Goal: Task Accomplishment & Management: Use online tool/utility

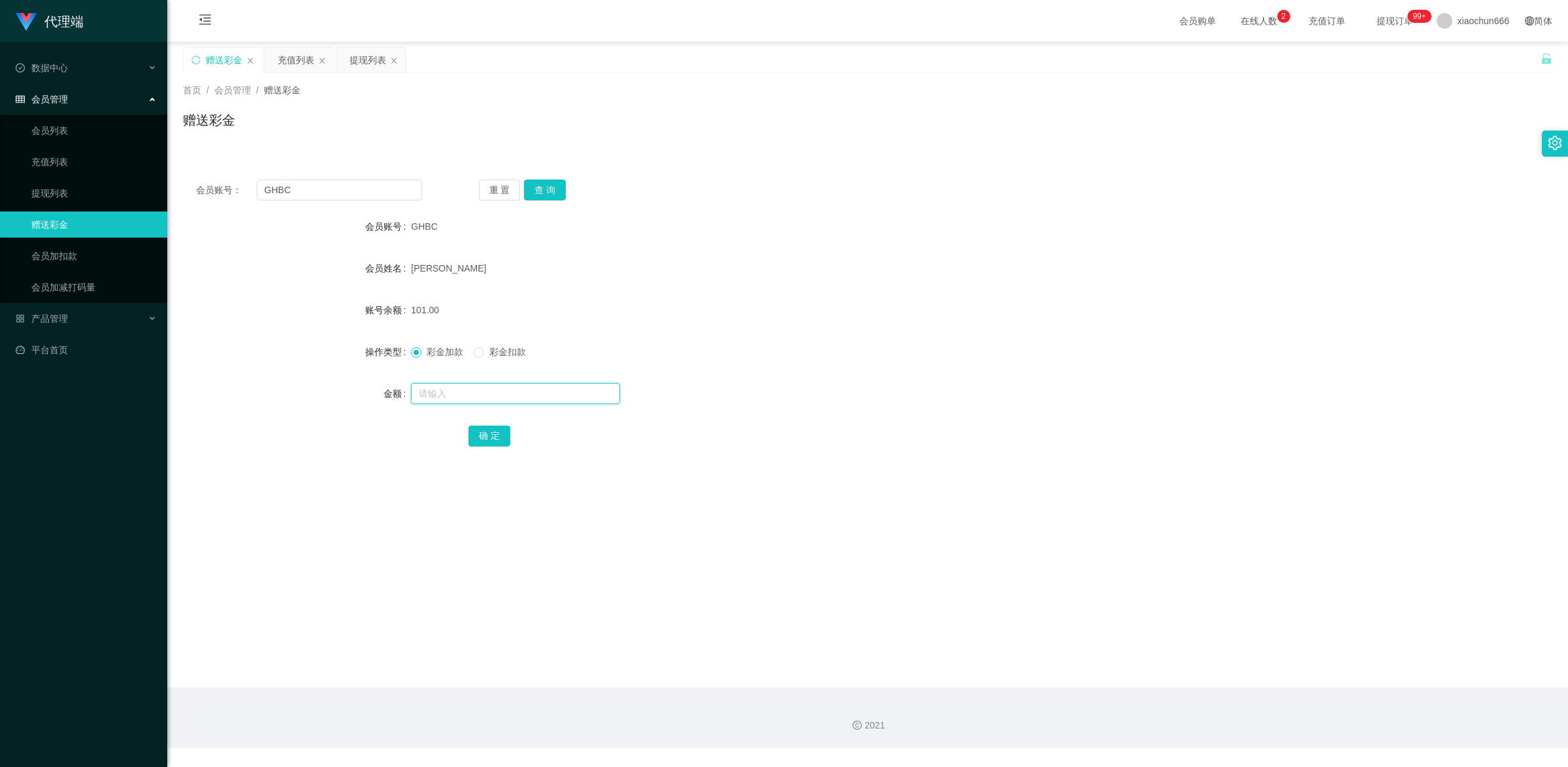
click at [452, 393] on input "text" at bounding box center [516, 394] width 209 height 21
type input "8"
click at [480, 430] on button "确 定" at bounding box center [490, 436] width 42 height 21
click at [469, 392] on input "text" at bounding box center [516, 394] width 209 height 21
type input "1000"
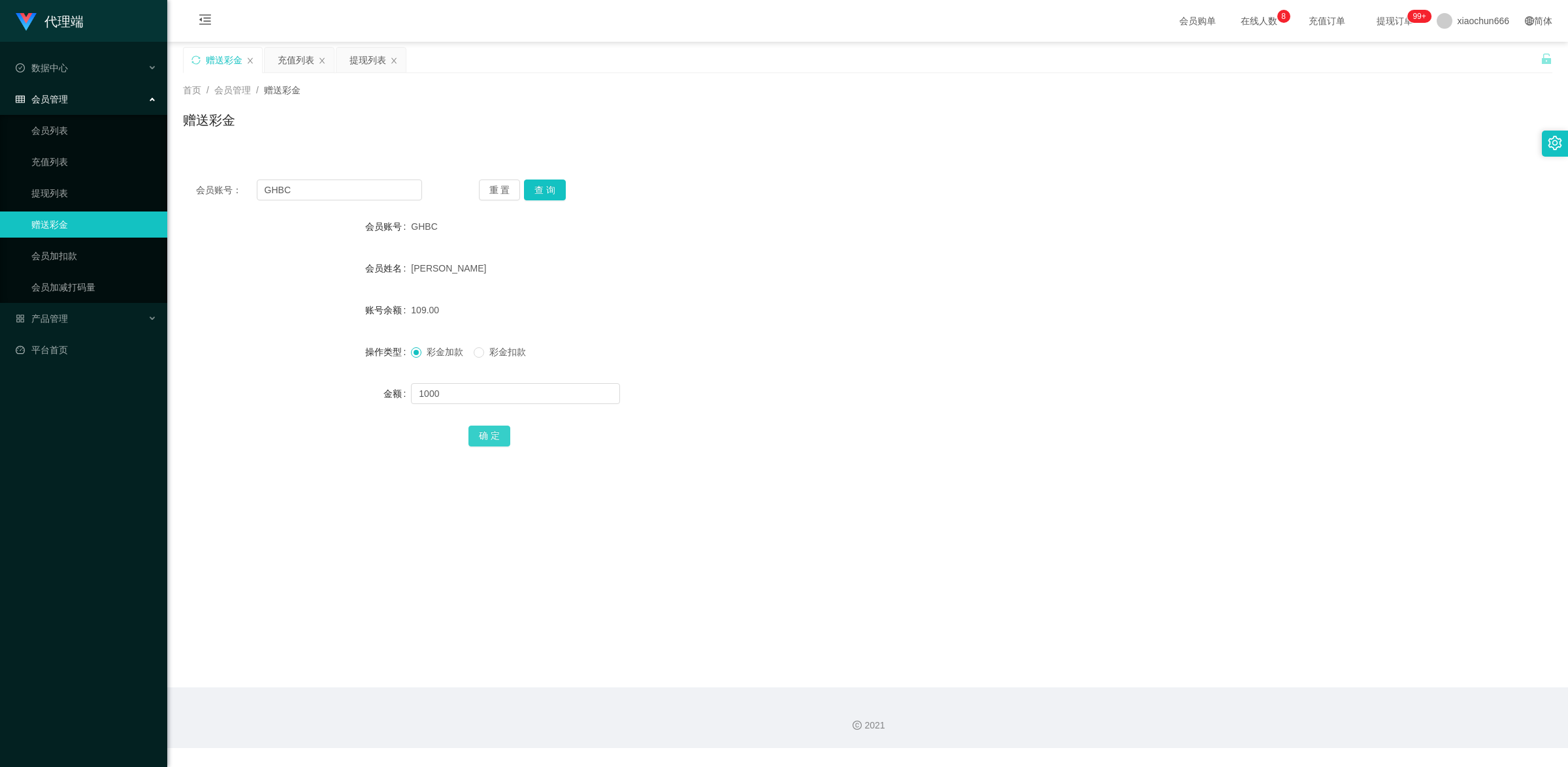
drag, startPoint x: 500, startPoint y: 438, endPoint x: 621, endPoint y: 388, distance: 130.9
click at [503, 439] on button "确 定" at bounding box center [490, 436] width 42 height 21
click at [470, 396] on input "text" at bounding box center [516, 394] width 209 height 21
type input "8"
click at [504, 430] on button "确 定" at bounding box center [490, 436] width 42 height 21
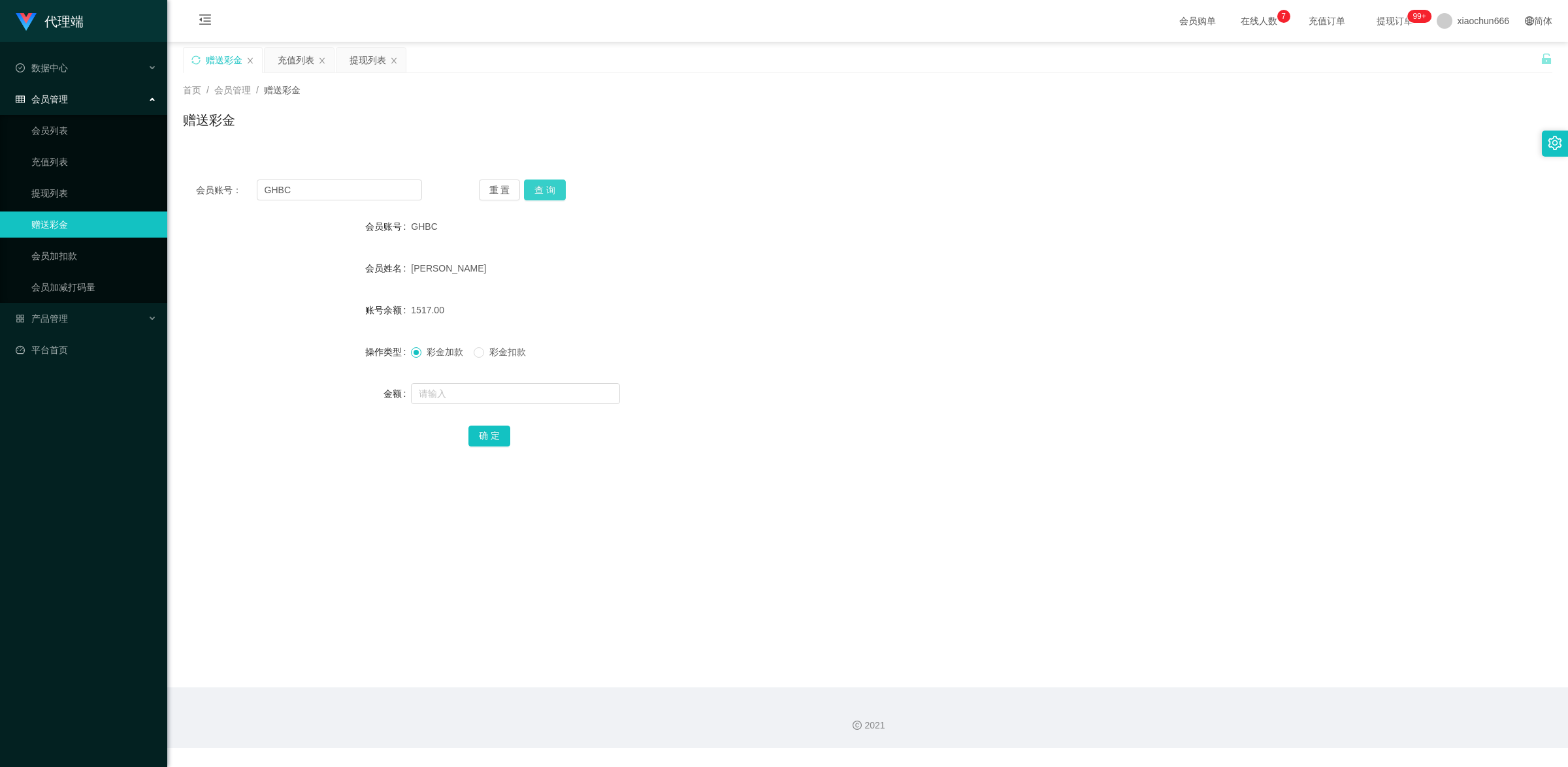
click at [557, 187] on button "查 询" at bounding box center [545, 191] width 42 height 21
